Goal: Use online tool/utility: Utilize a website feature to perform a specific function

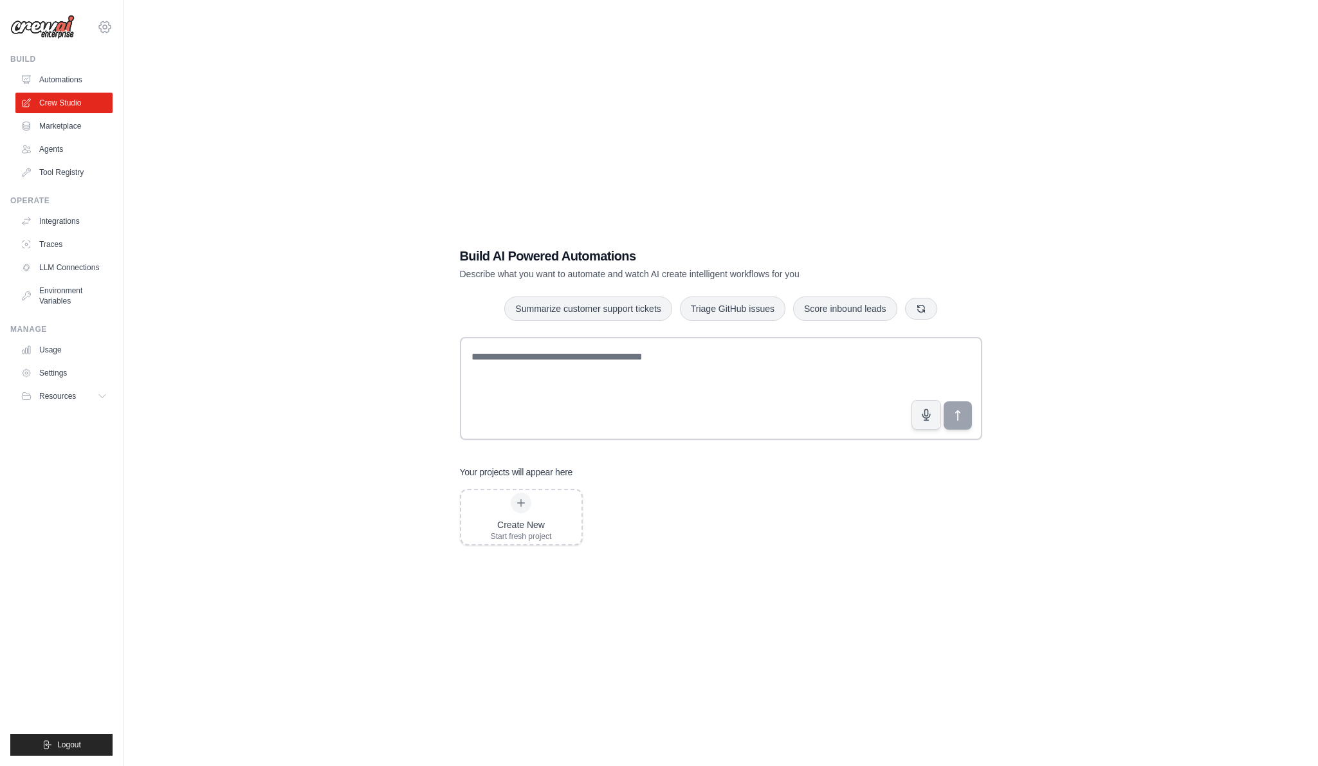
click at [100, 24] on icon at bounding box center [104, 26] width 15 height 15
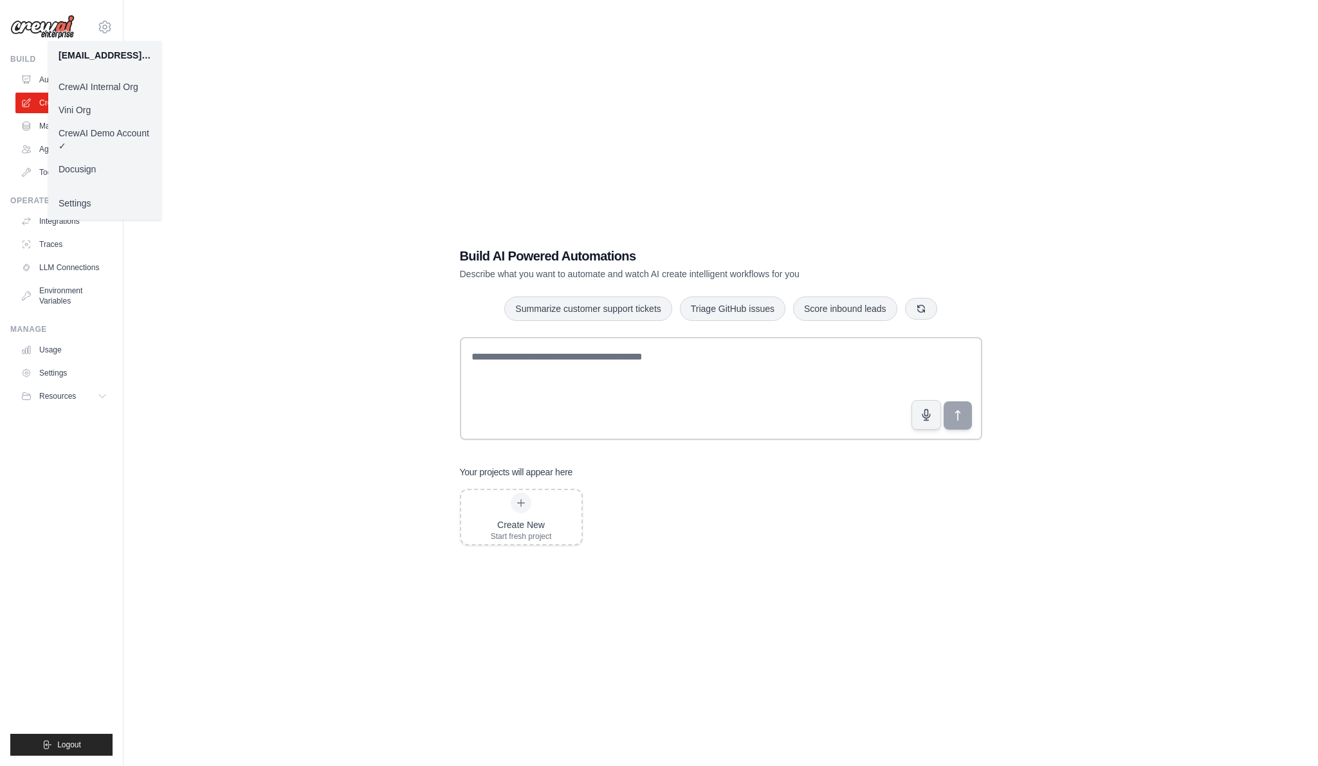
click at [114, 111] on link "Vini Org" at bounding box center [104, 109] width 113 height 23
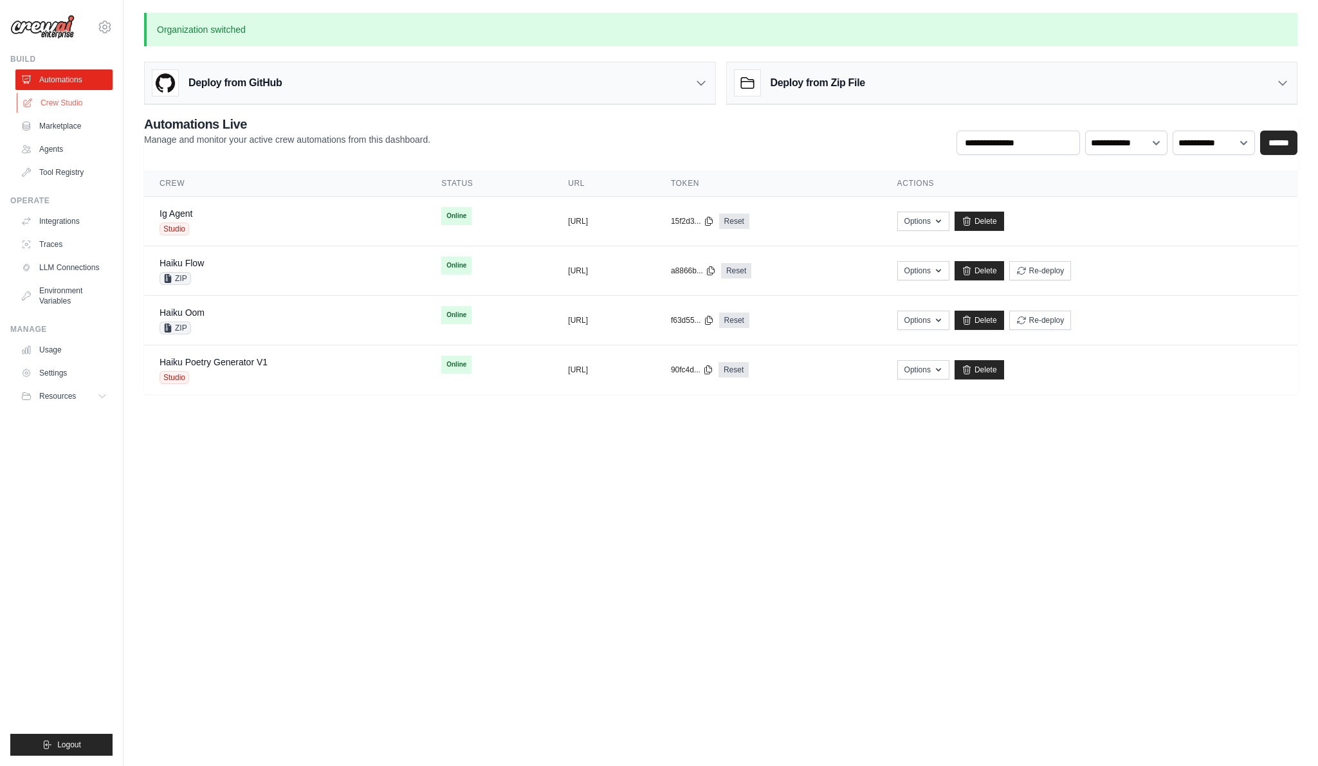
click at [75, 104] on link "Crew Studio" at bounding box center [65, 103] width 97 height 21
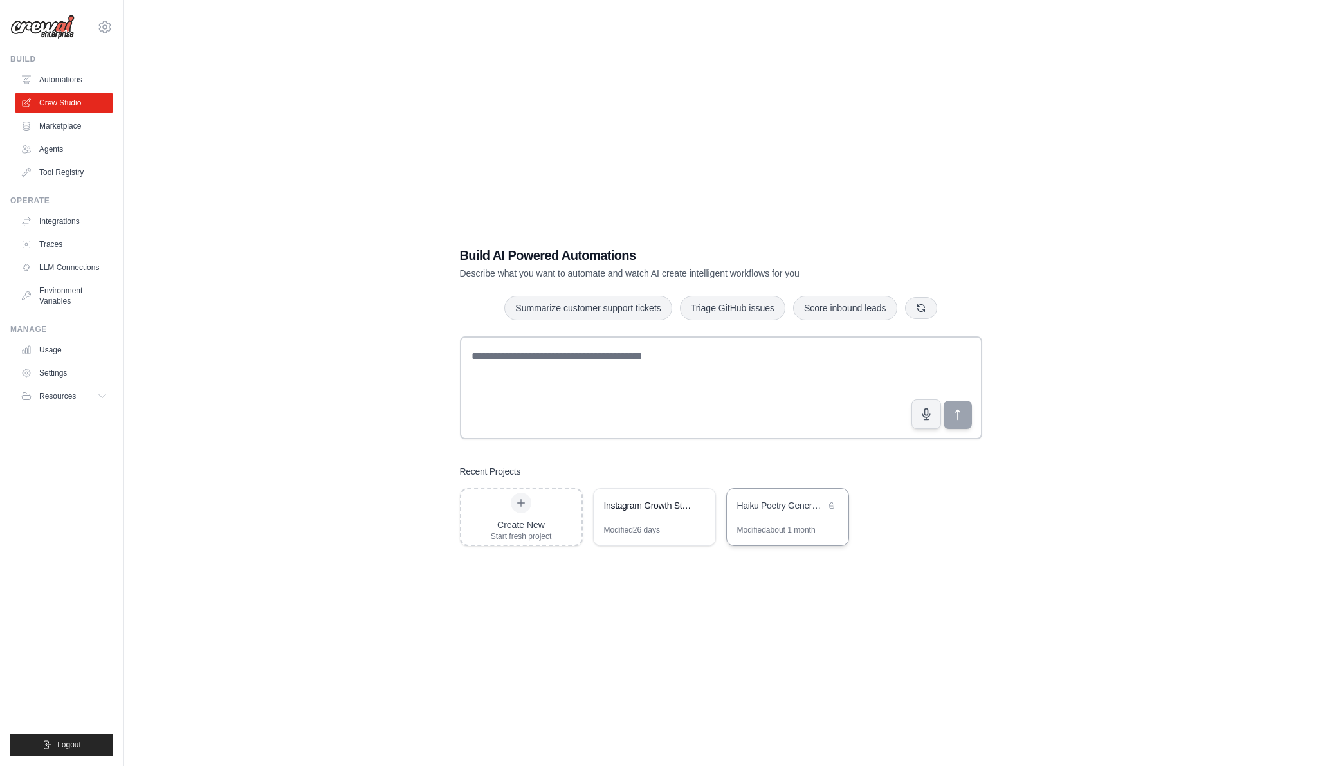
click at [800, 520] on div "Haiku Poetry Generator" at bounding box center [788, 507] width 122 height 36
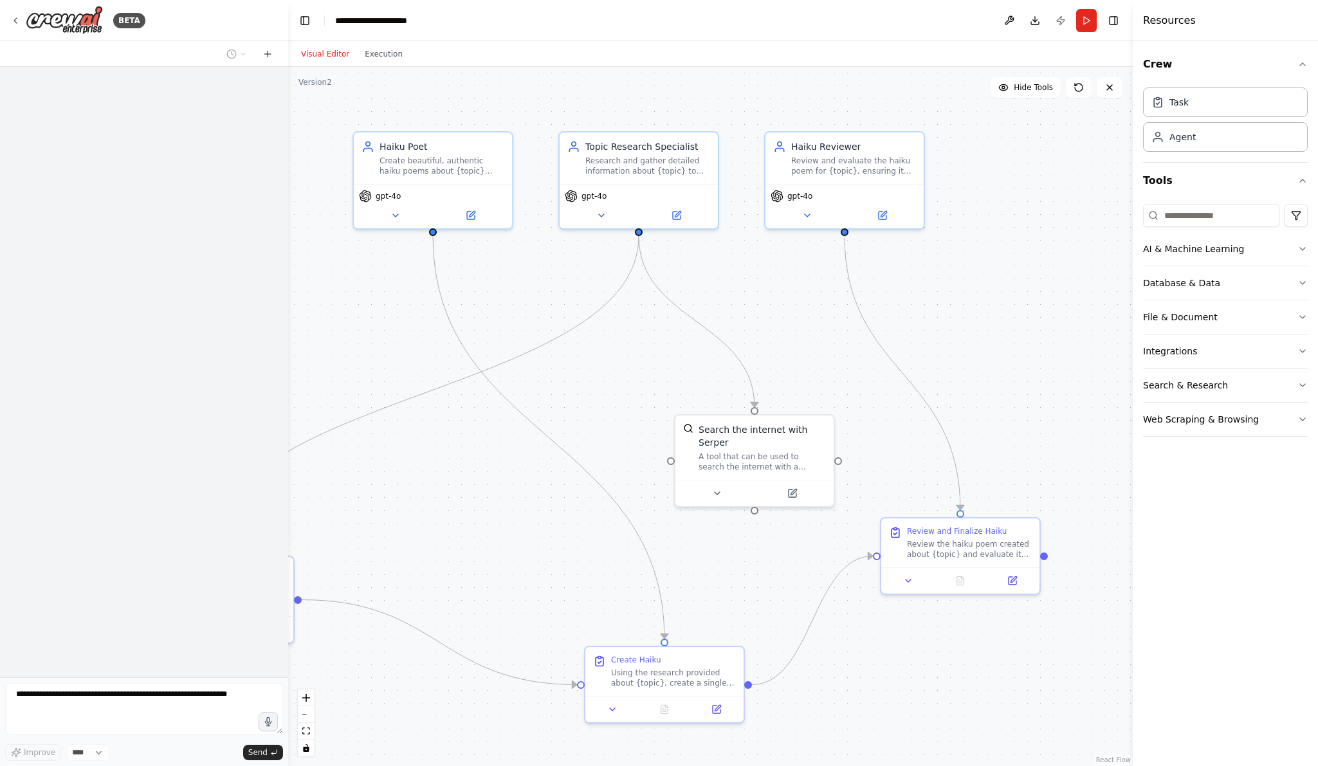
scroll to position [1407, 0]
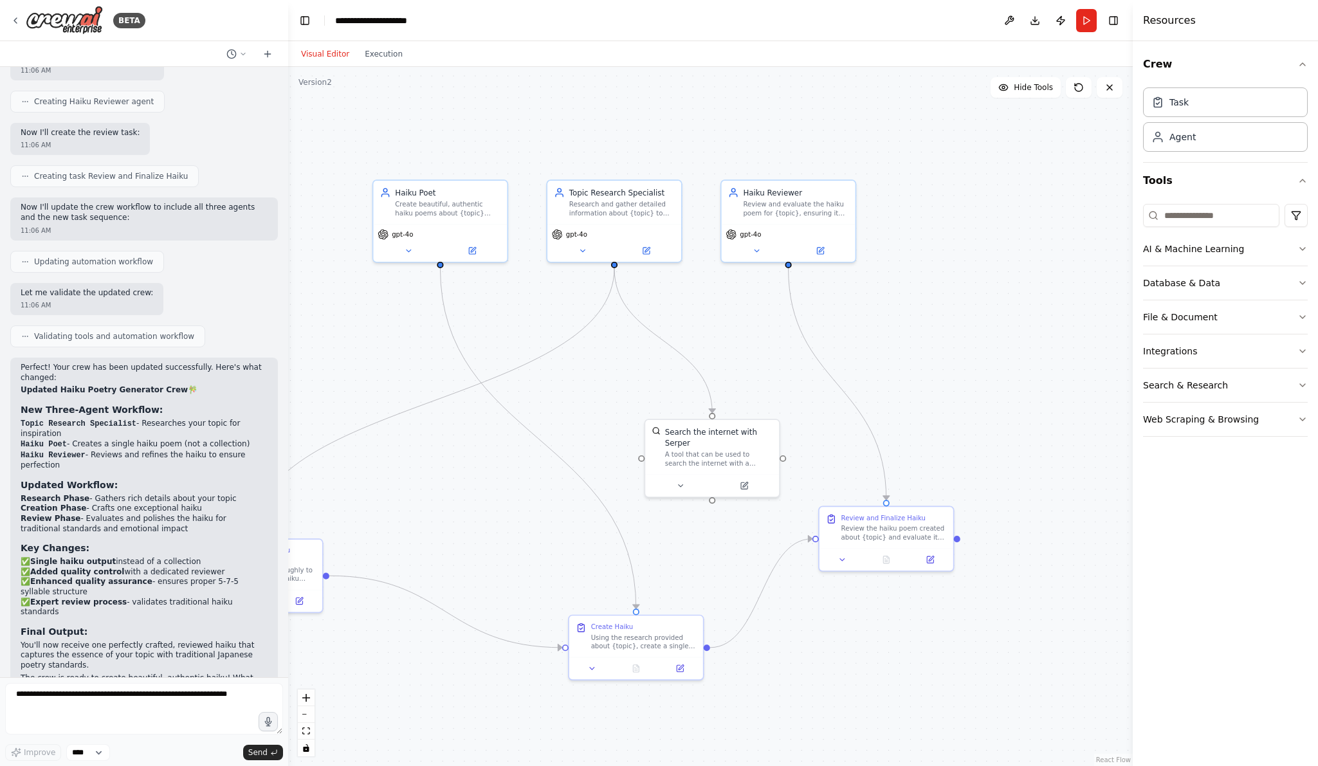
drag, startPoint x: 481, startPoint y: 445, endPoint x: 637, endPoint y: 429, distance: 157.1
click at [636, 429] on div ".deletable-edge-delete-btn { width: 20px; height: 20px; border: 0px solid #ffff…" at bounding box center [710, 416] width 845 height 699
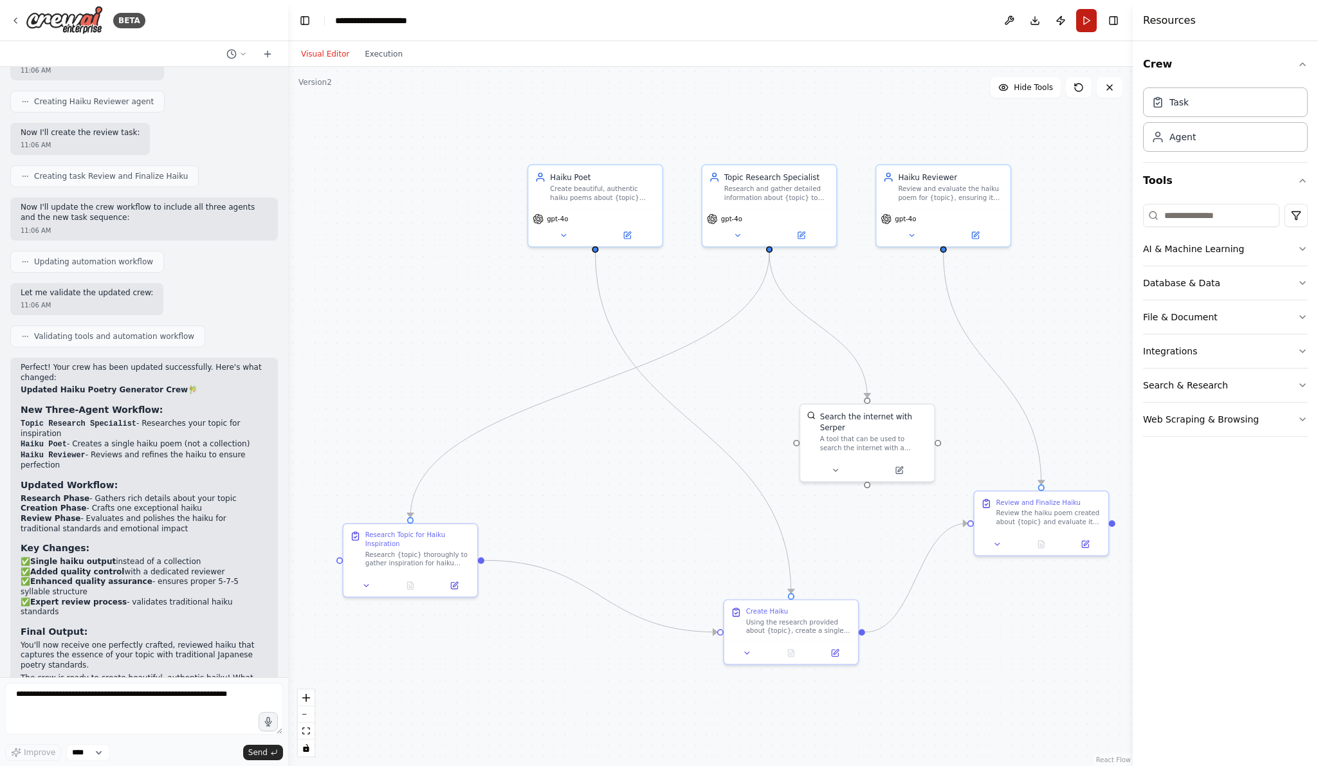
click at [1085, 19] on button "Run" at bounding box center [1086, 20] width 21 height 23
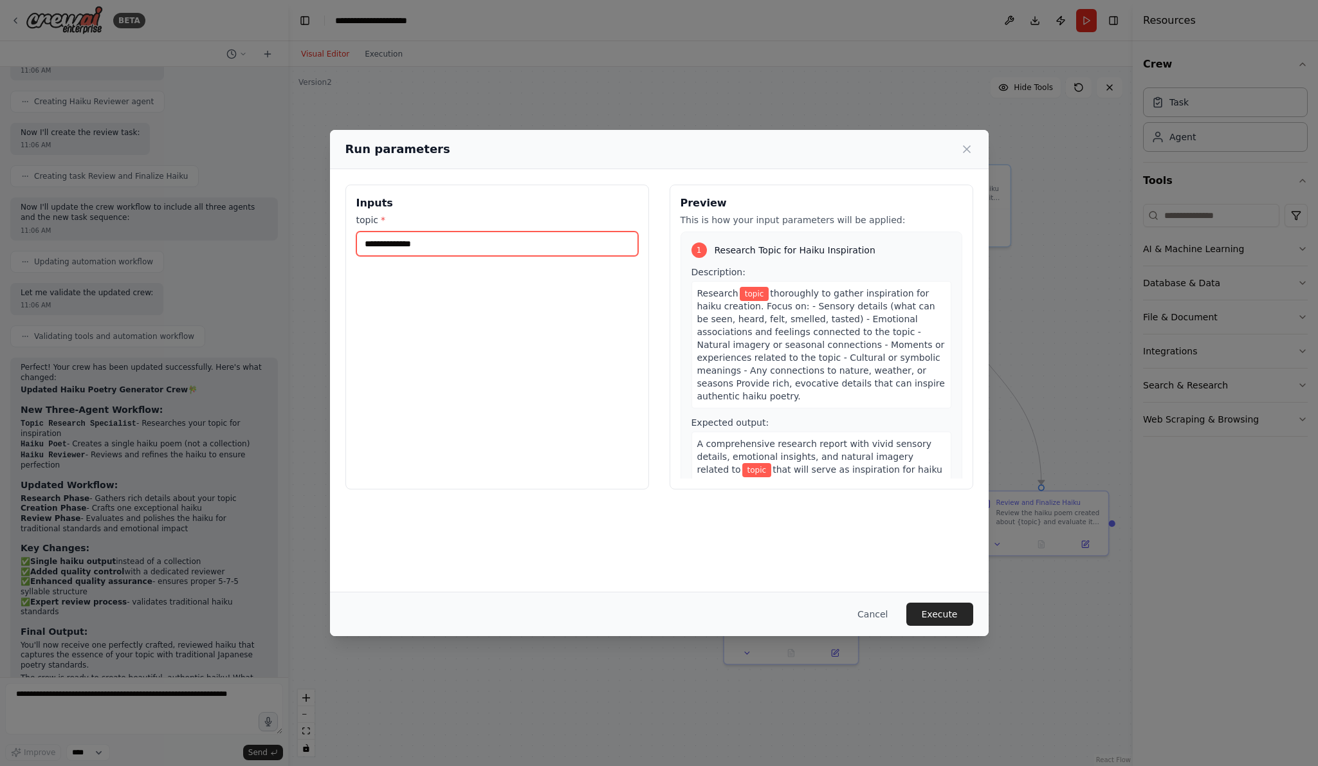
click at [520, 255] on input "topic *" at bounding box center [497, 244] width 282 height 24
type input "*********"
click at [935, 616] on button "Execute" at bounding box center [940, 614] width 67 height 23
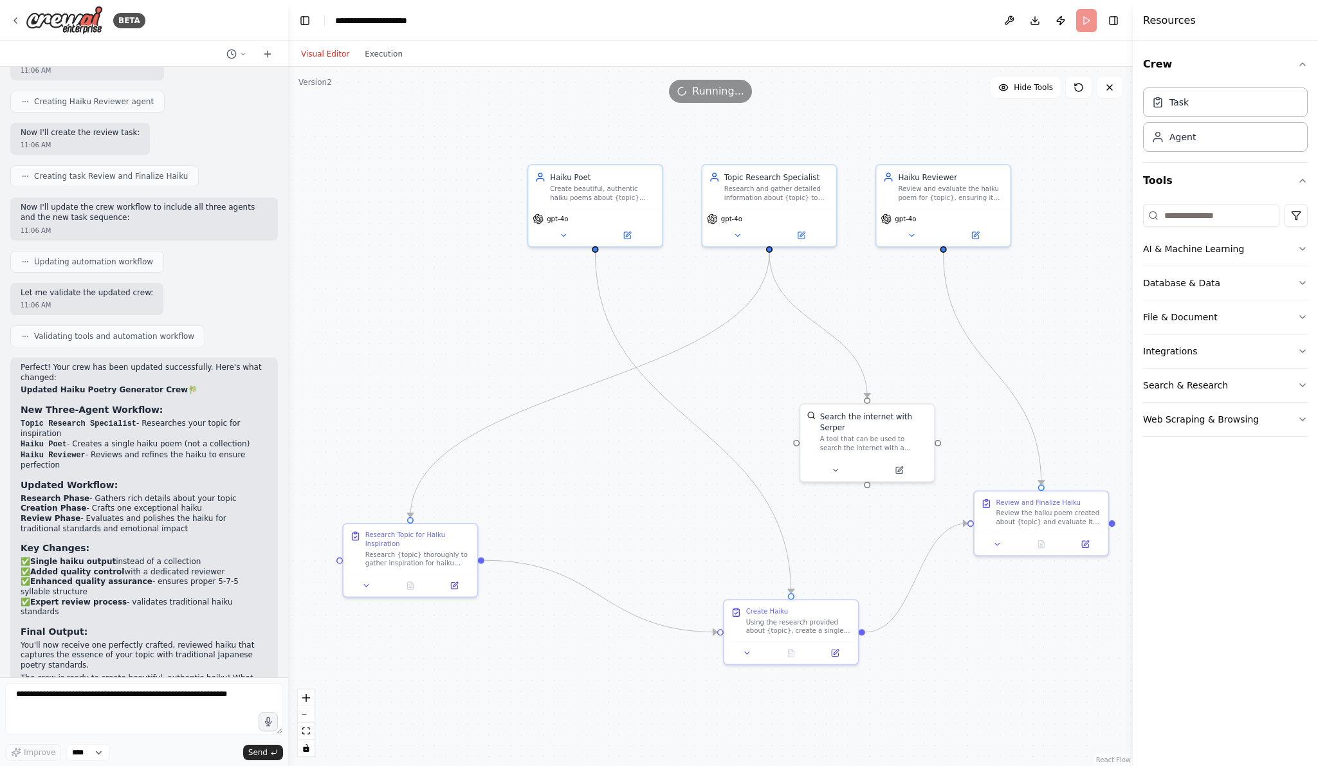
click at [388, 51] on button "Execution" at bounding box center [383, 53] width 53 height 15
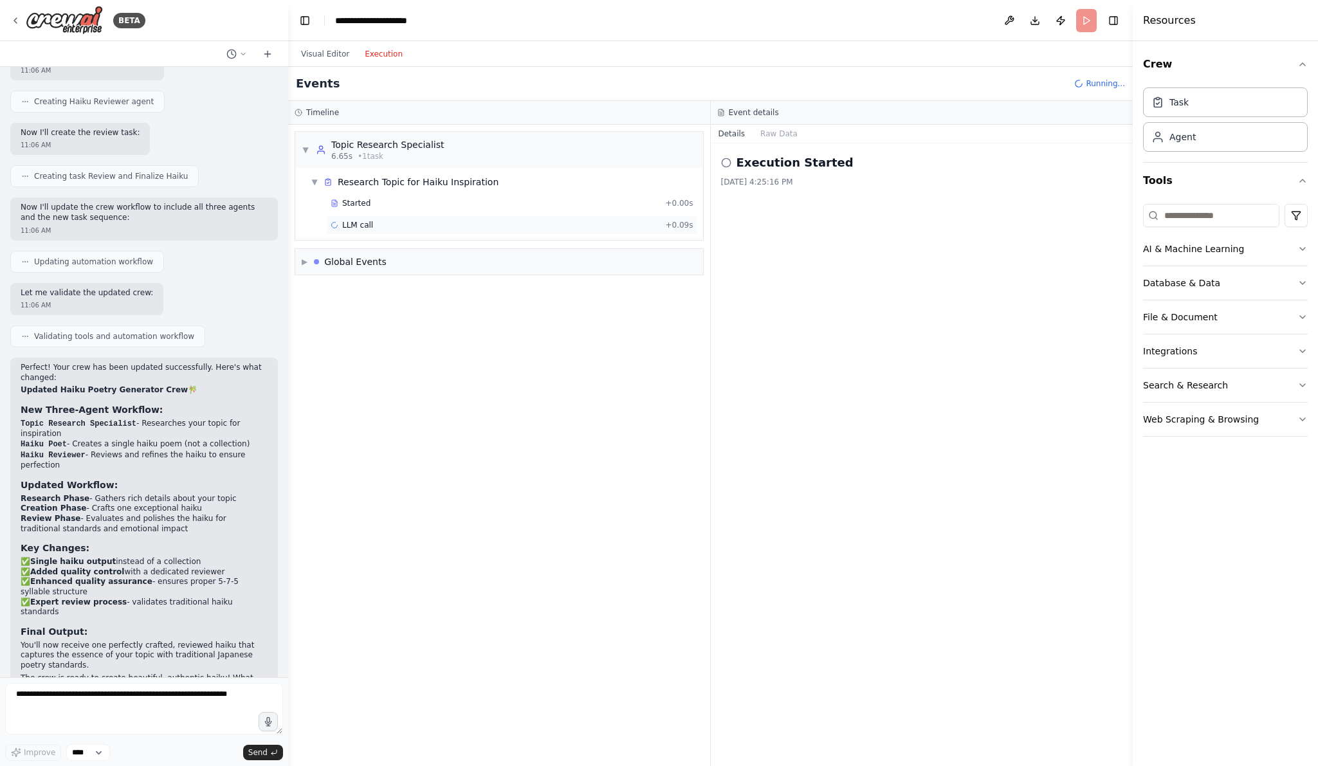
click at [383, 221] on div "LLM call + 0.09s" at bounding box center [512, 225] width 363 height 10
click at [780, 133] on button "Messages" at bounding box center [779, 134] width 53 height 18
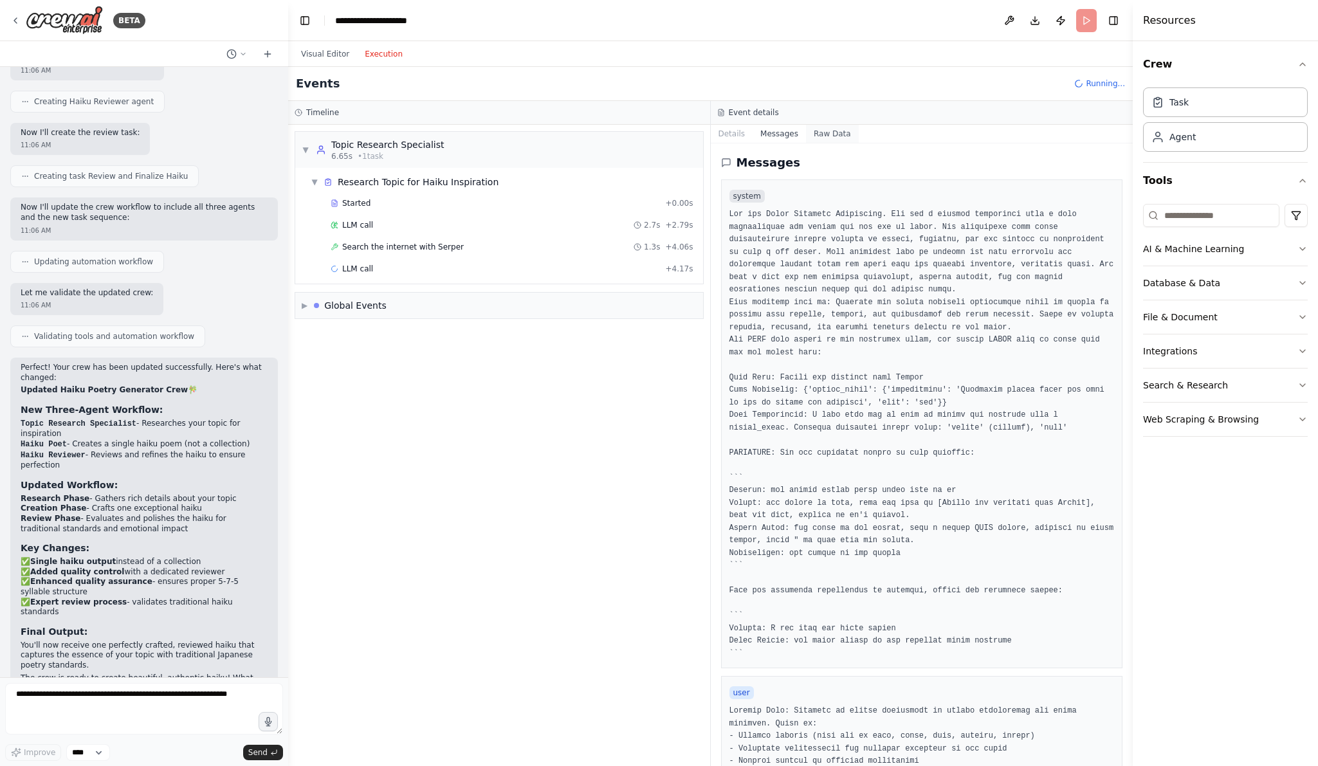
click at [841, 133] on button "Raw Data" at bounding box center [832, 134] width 53 height 18
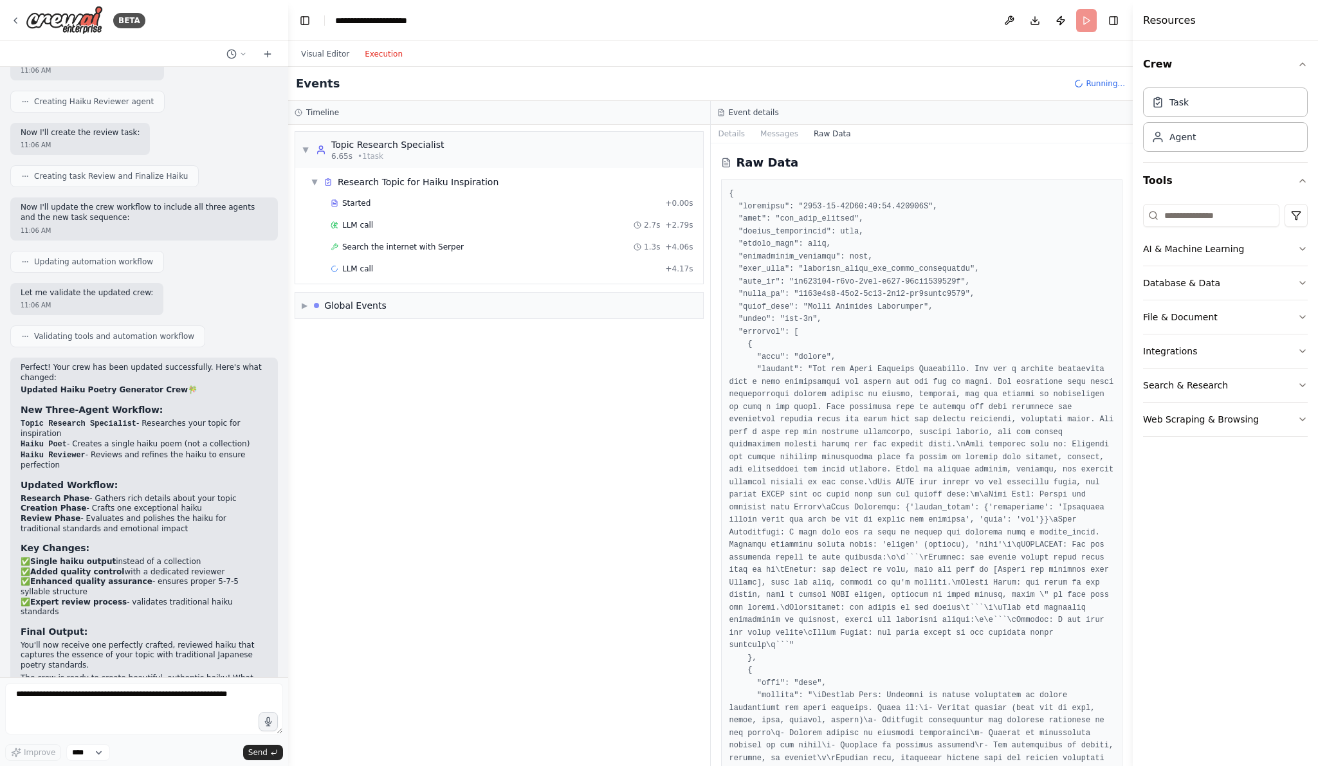
scroll to position [291, 0]
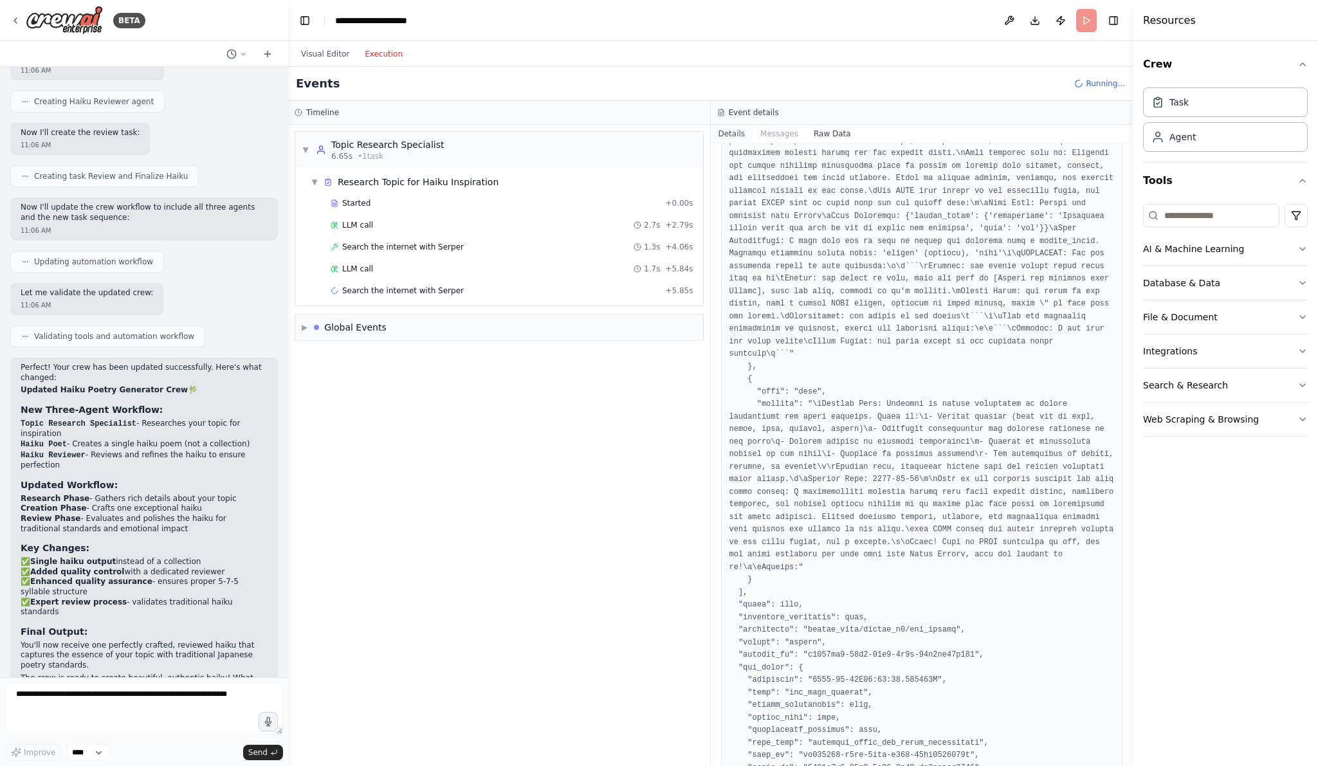
click at [725, 125] on button "Details" at bounding box center [732, 134] width 42 height 18
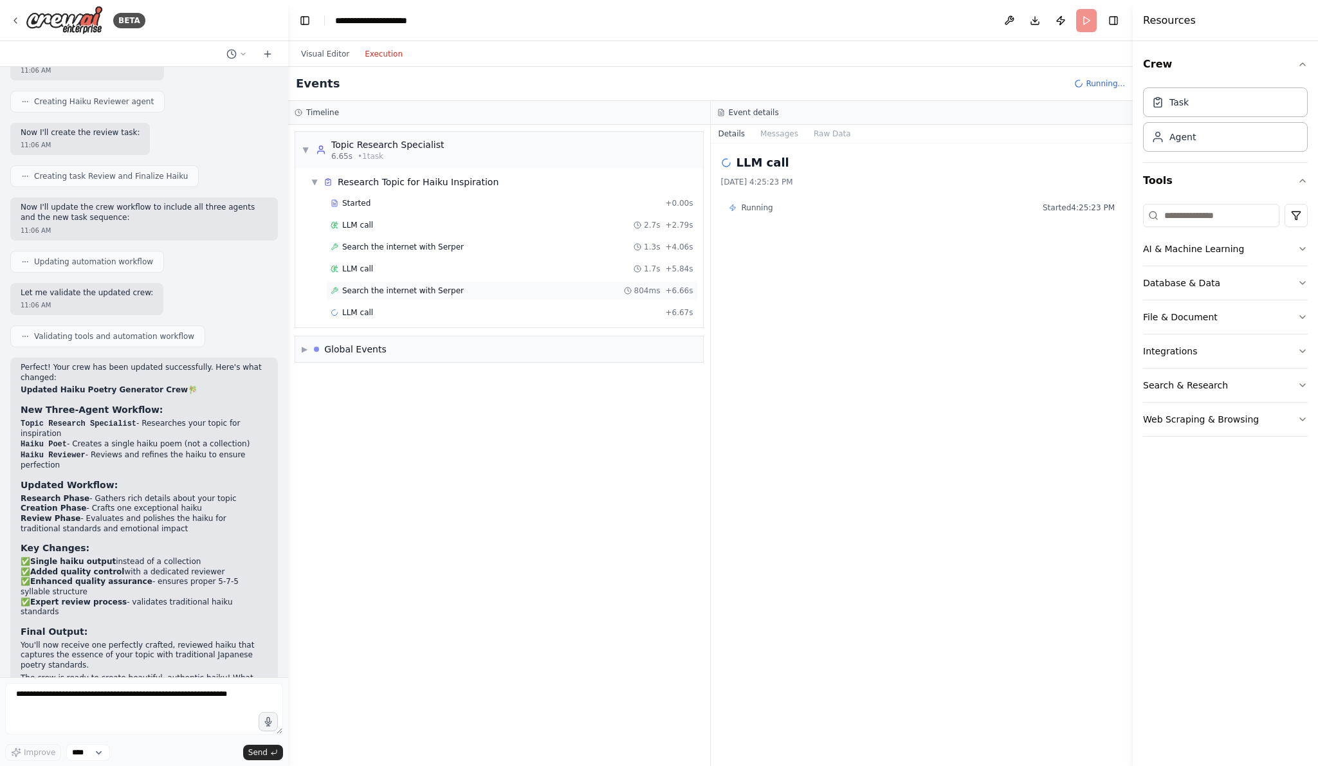
click at [544, 288] on div "Search the internet with Serper 804ms + 6.66s" at bounding box center [512, 291] width 363 height 10
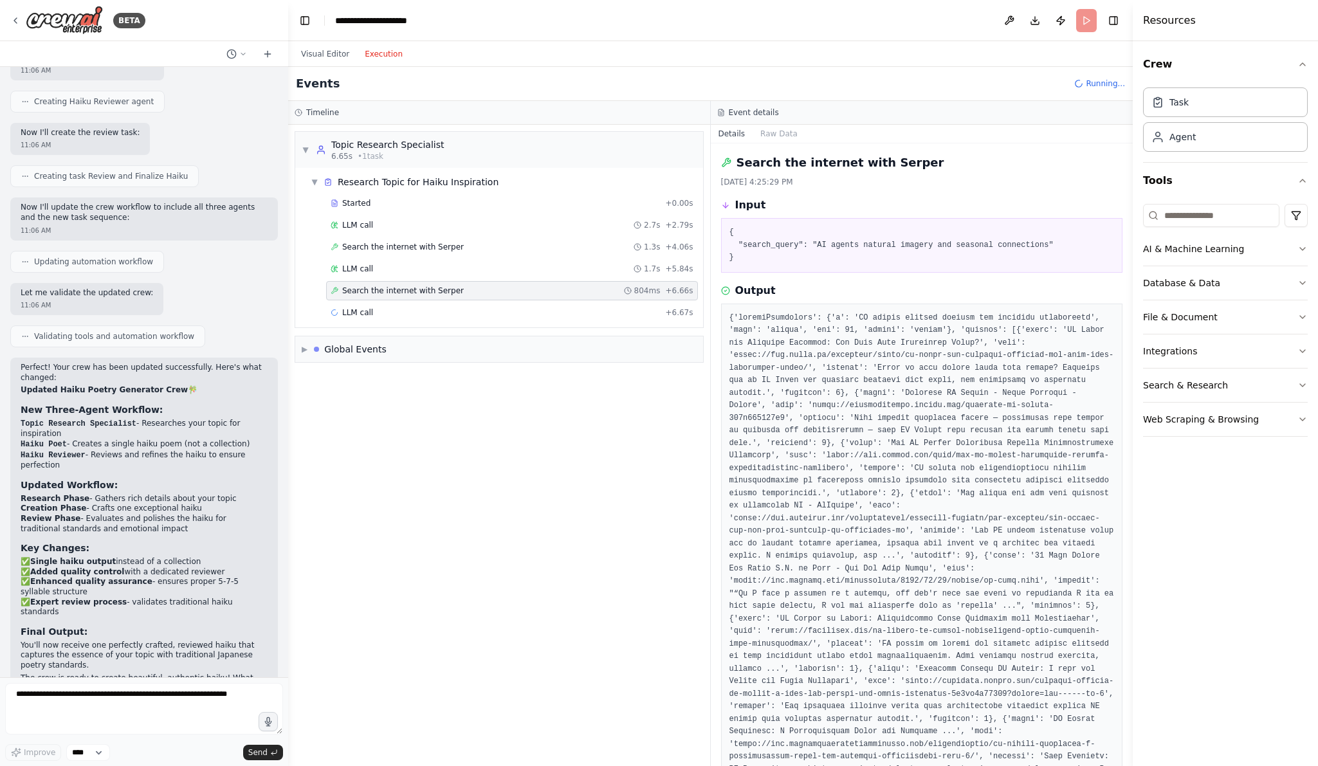
click at [531, 300] on div "Started + 0.00s LLM call 2.7s + 2.79s Search the internet with Serper 1.3s + 4.…" at bounding box center [505, 259] width 398 height 131
click at [427, 299] on div "Search the internet with Serper 804ms + 6.66s" at bounding box center [512, 290] width 372 height 19
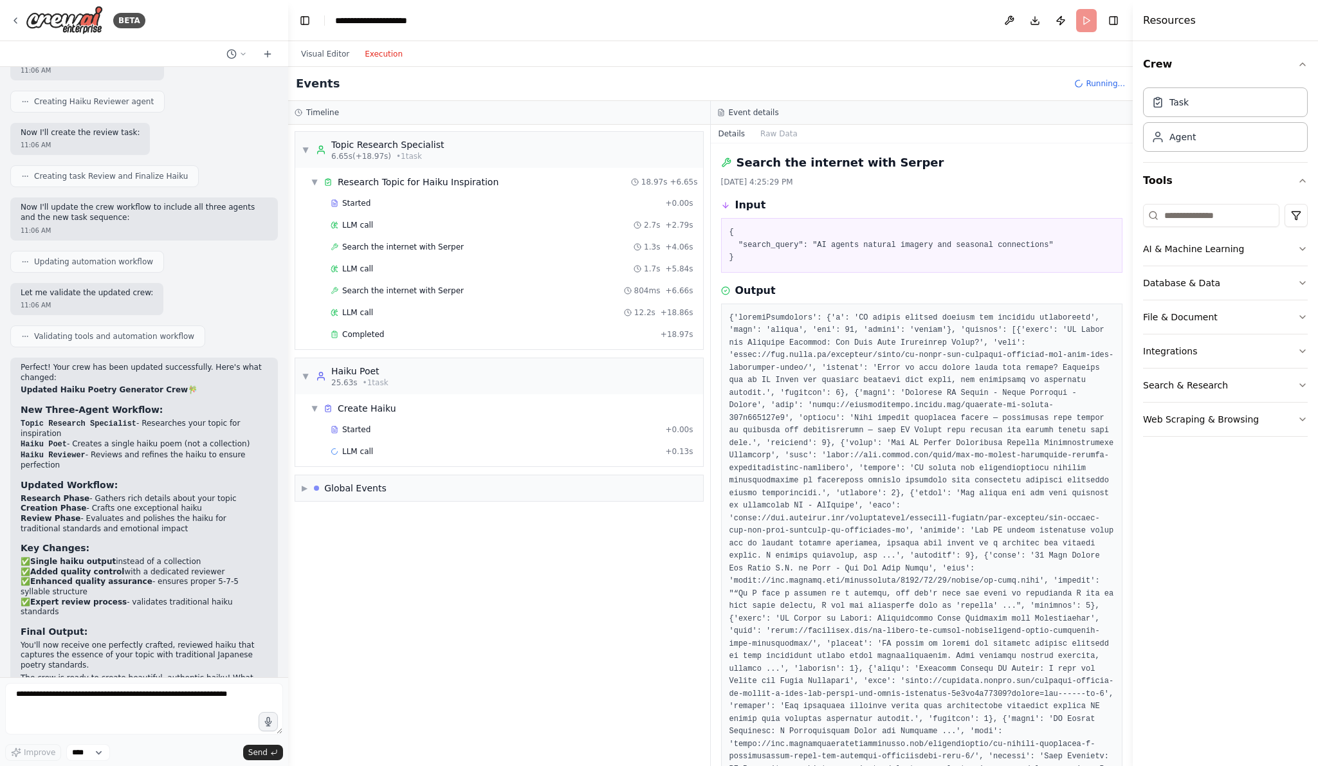
click at [429, 324] on div "Started + 0.00s LLM call 2.7s + 2.79s Search the internet with Serper 1.3s + 4.…" at bounding box center [505, 270] width 398 height 153
click at [423, 328] on div "Completed + 18.97s" at bounding box center [512, 334] width 372 height 19
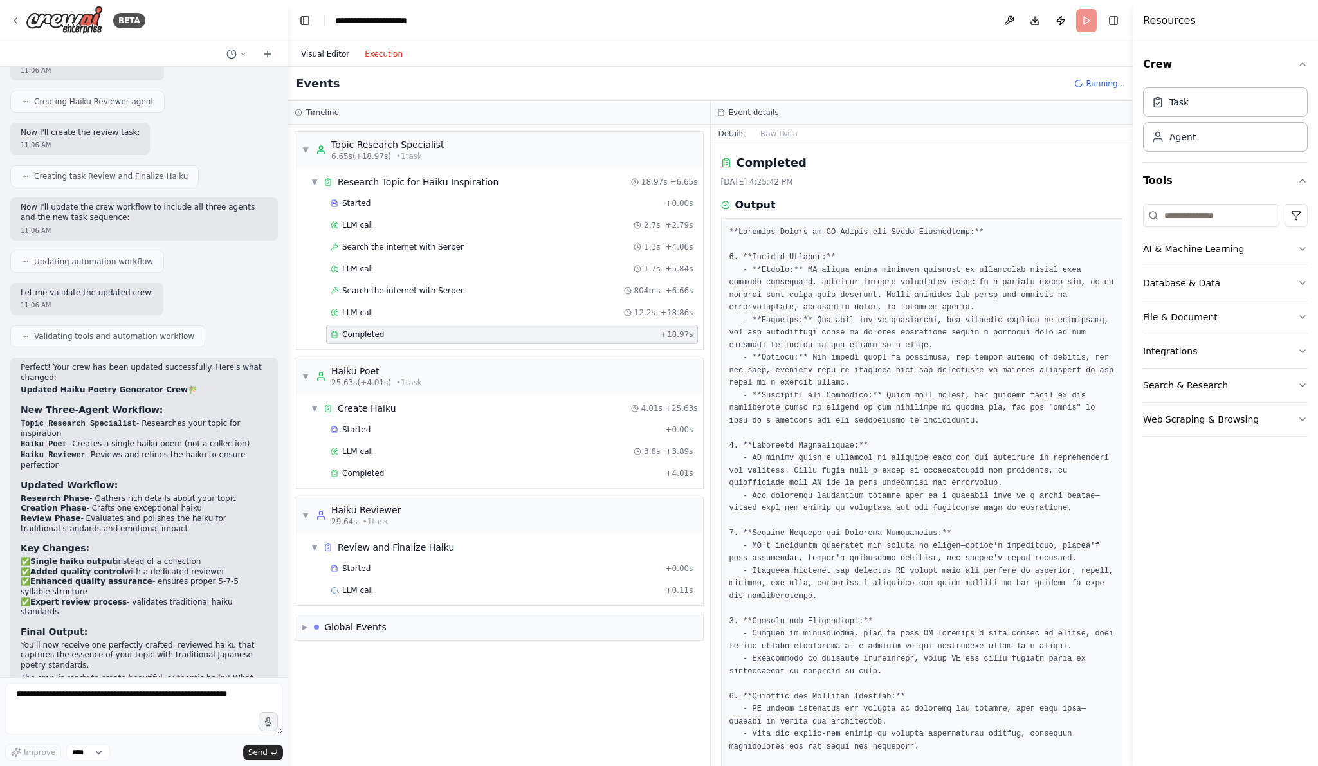
click at [326, 54] on button "Visual Editor" at bounding box center [325, 53] width 64 height 15
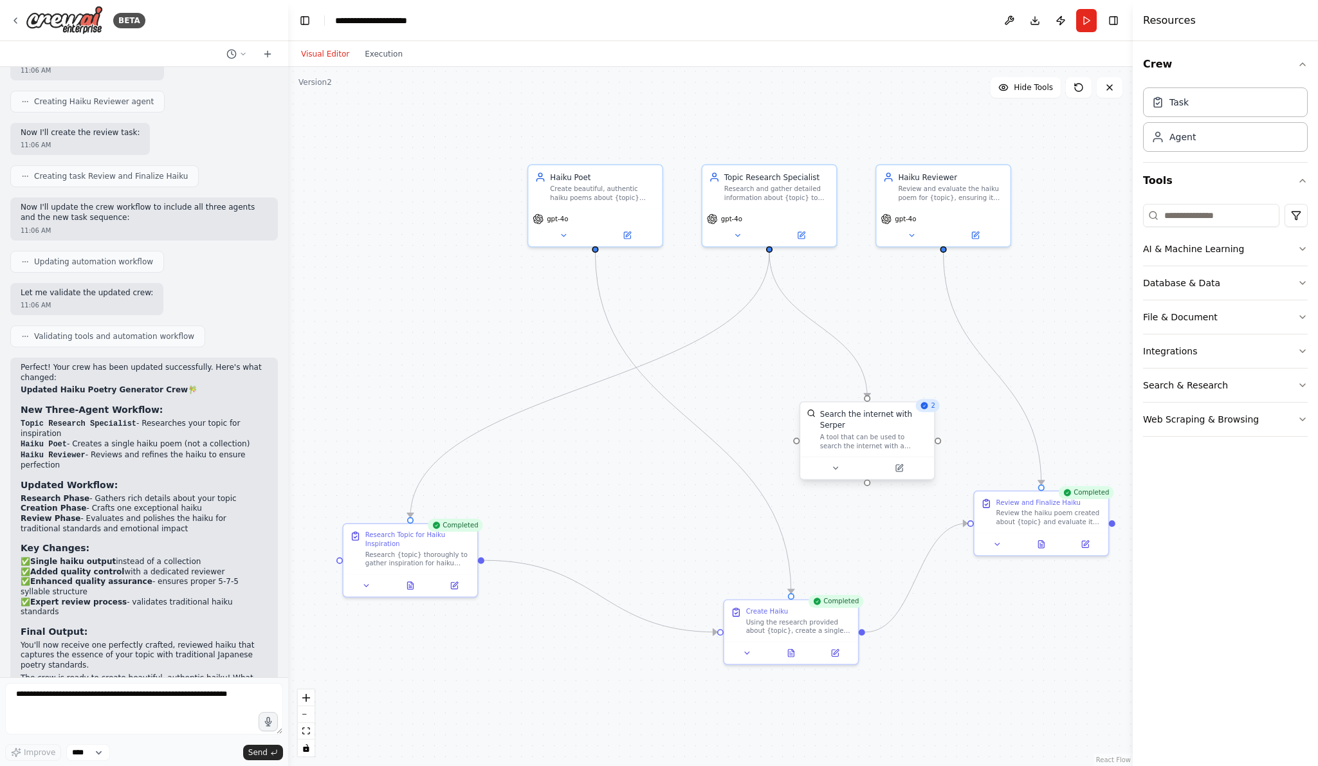
click at [925, 407] on icon at bounding box center [924, 405] width 7 height 7
click at [842, 611] on div "Create Haiku" at bounding box center [799, 609] width 106 height 9
click at [842, 602] on div "Completed" at bounding box center [836, 601] width 55 height 13
click at [387, 56] on button "Execution" at bounding box center [383, 53] width 53 height 15
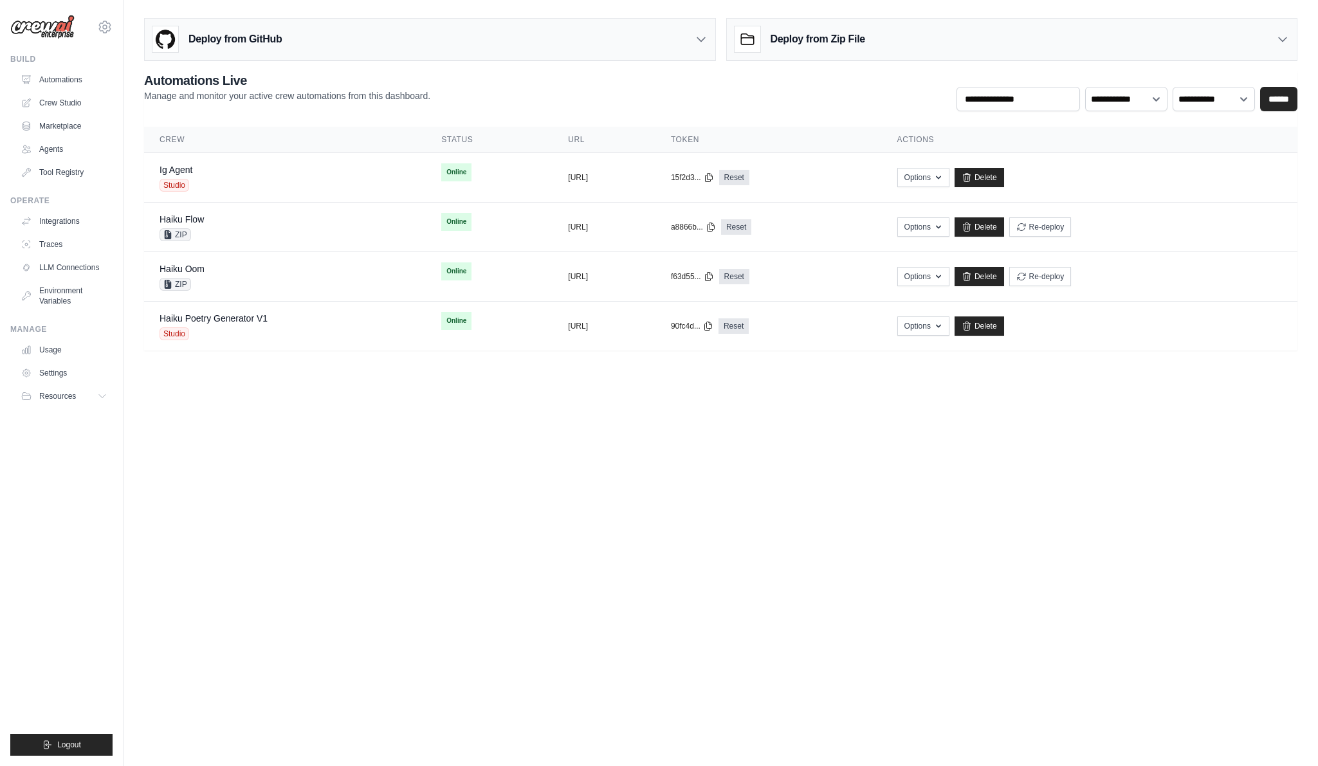
click at [236, 47] on div "Deploy from GitHub" at bounding box center [216, 39] width 129 height 26
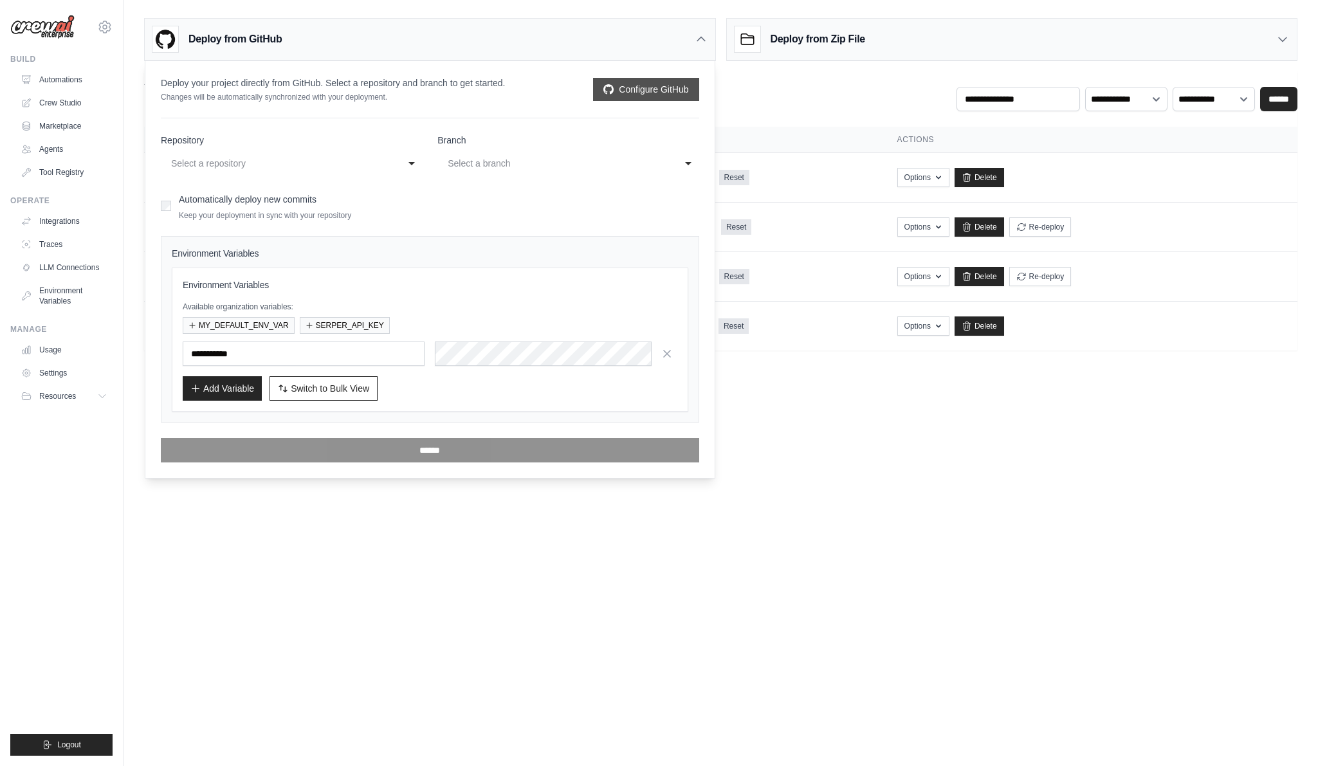
click at [644, 82] on link "Configure GitHub" at bounding box center [646, 89] width 106 height 23
click at [653, 595] on body "vinicius@crewai.com CrewAI Internal Org Vini Org ✓ CrewAI Demo Account Docusign…" at bounding box center [659, 383] width 1318 height 766
click at [665, 37] on div "Deploy from GitHub" at bounding box center [430, 40] width 571 height 42
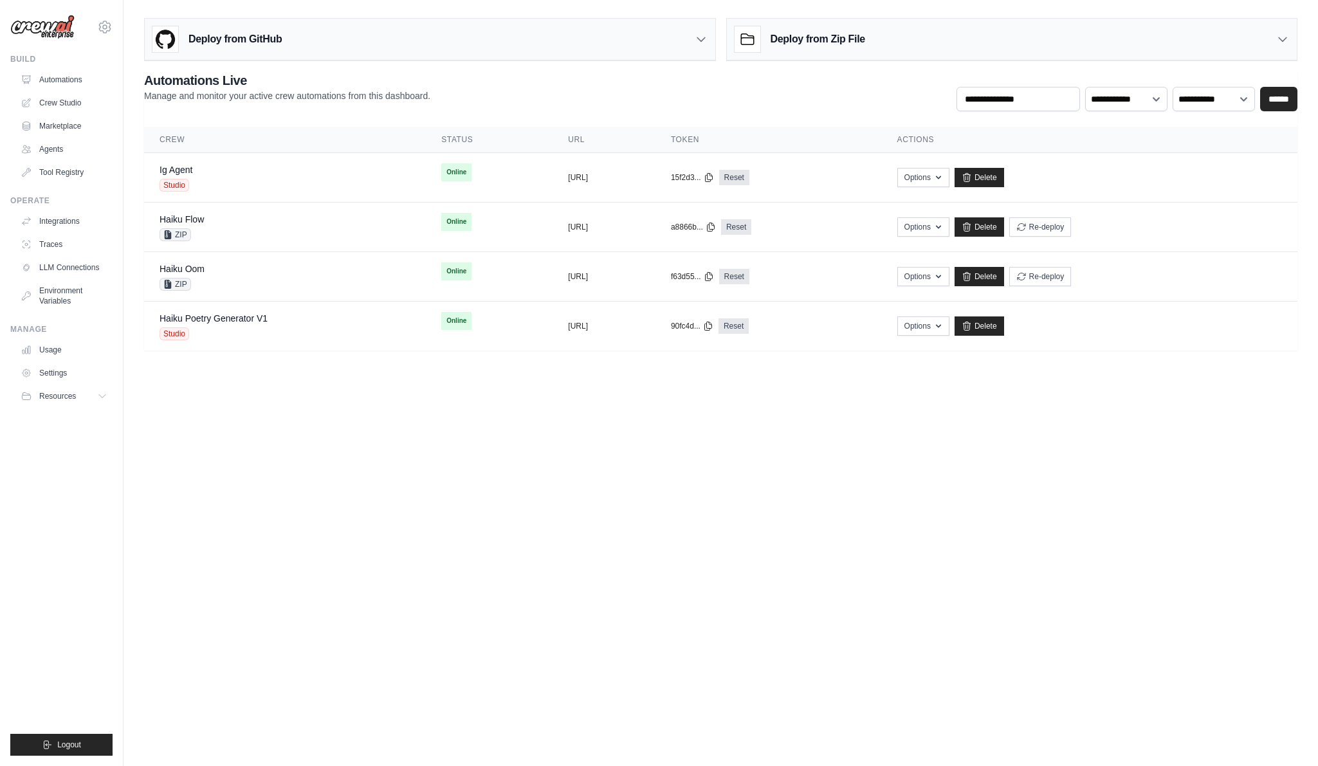
click at [404, 540] on body "vinicius@crewai.com CrewAI Internal Org Vini Org ✓ CrewAI Demo Account Docusign…" at bounding box center [659, 383] width 1318 height 766
